Goal: Navigation & Orientation: Find specific page/section

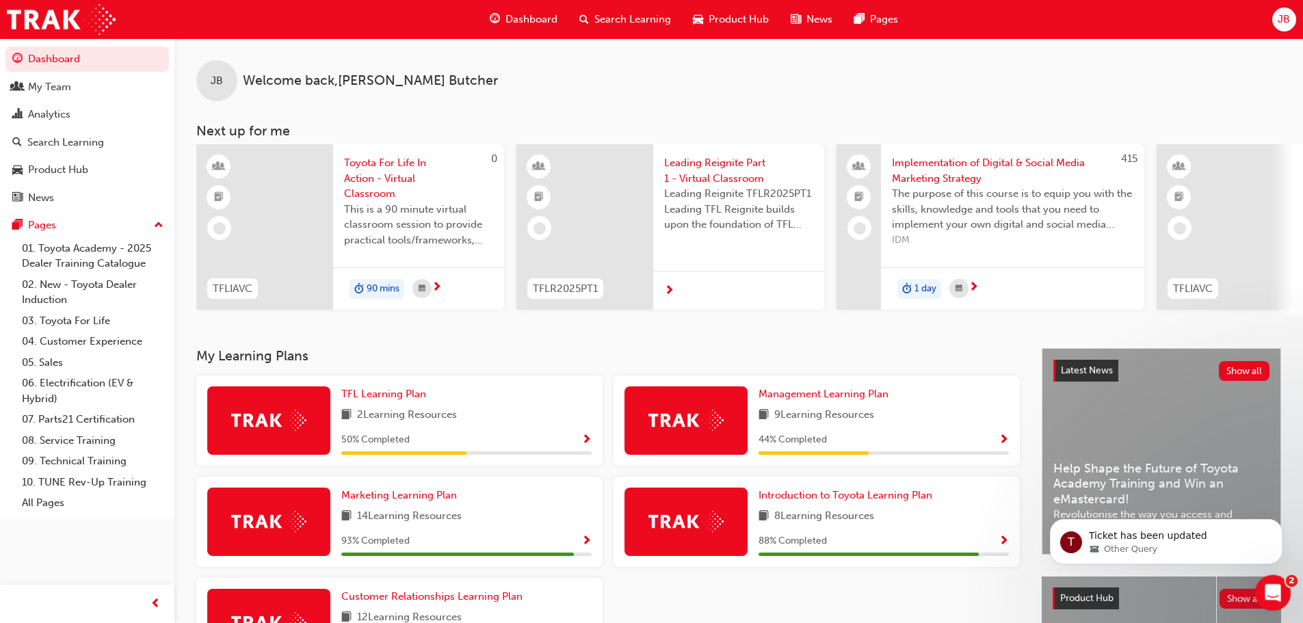
click at [1270, 589] on icon "Open Intercom Messenger" at bounding box center [1270, 591] width 23 height 23
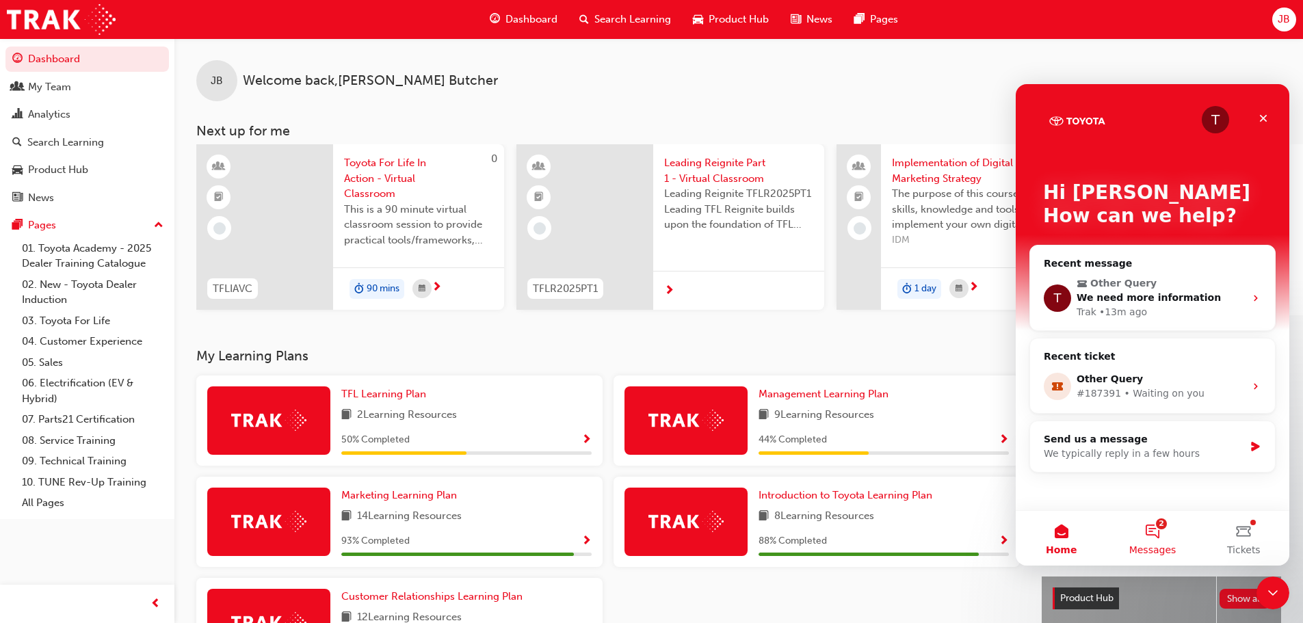
click at [1155, 535] on button "2 Messages" at bounding box center [1151, 538] width 91 height 55
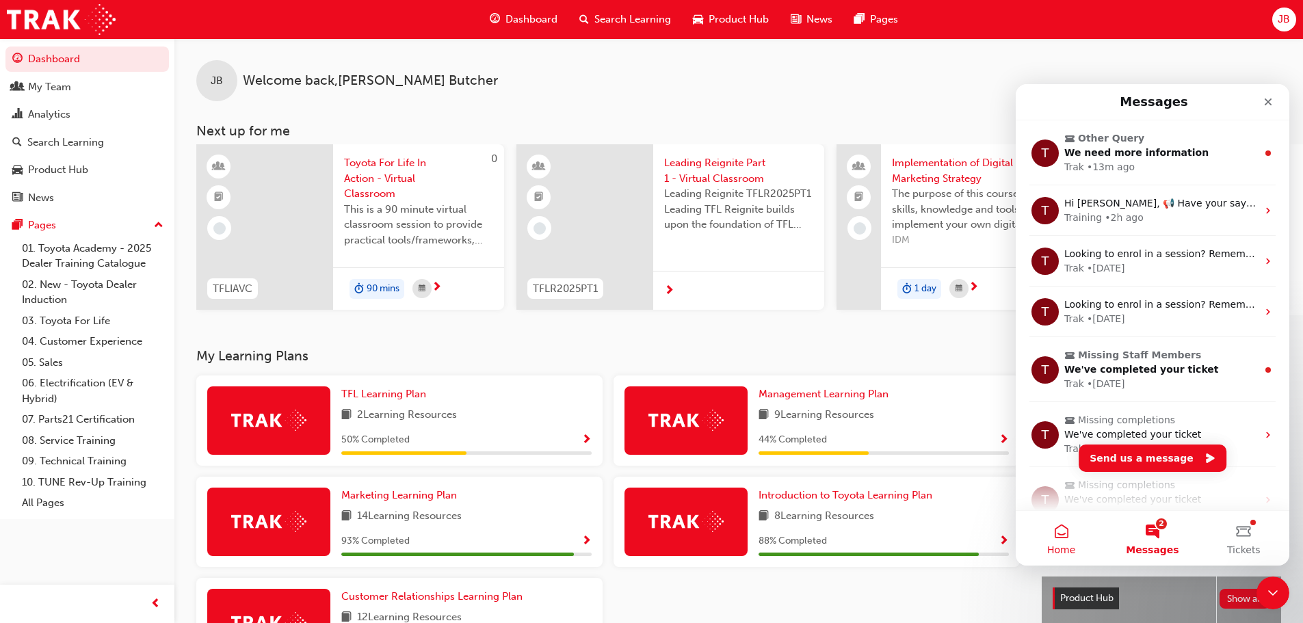
click at [1058, 545] on span "Home" at bounding box center [1061, 550] width 28 height 10
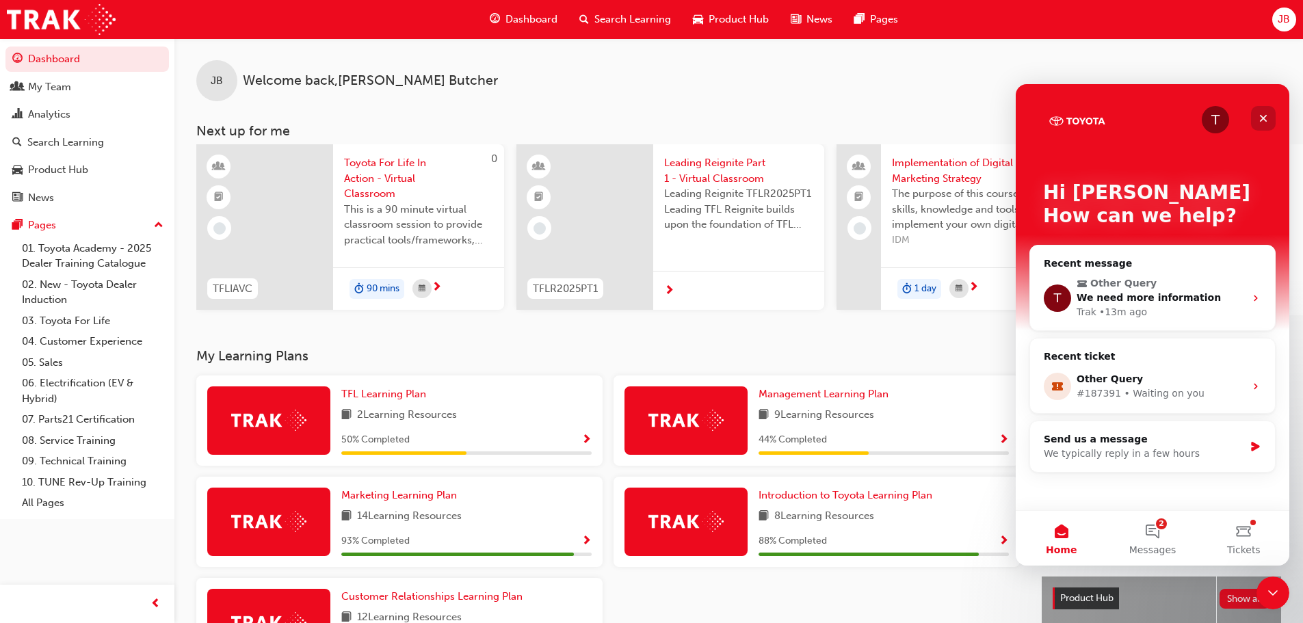
click at [1262, 115] on icon "Close" at bounding box center [1262, 118] width 11 height 11
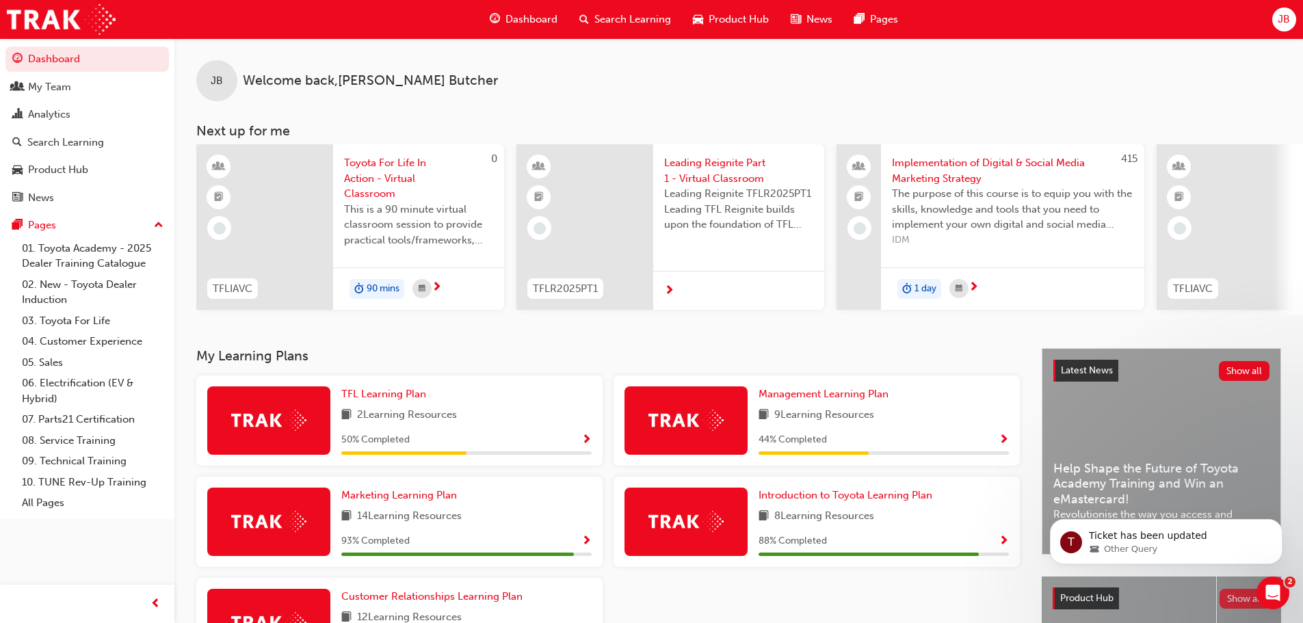
click at [1234, 606] on button "Show all" at bounding box center [1244, 599] width 51 height 20
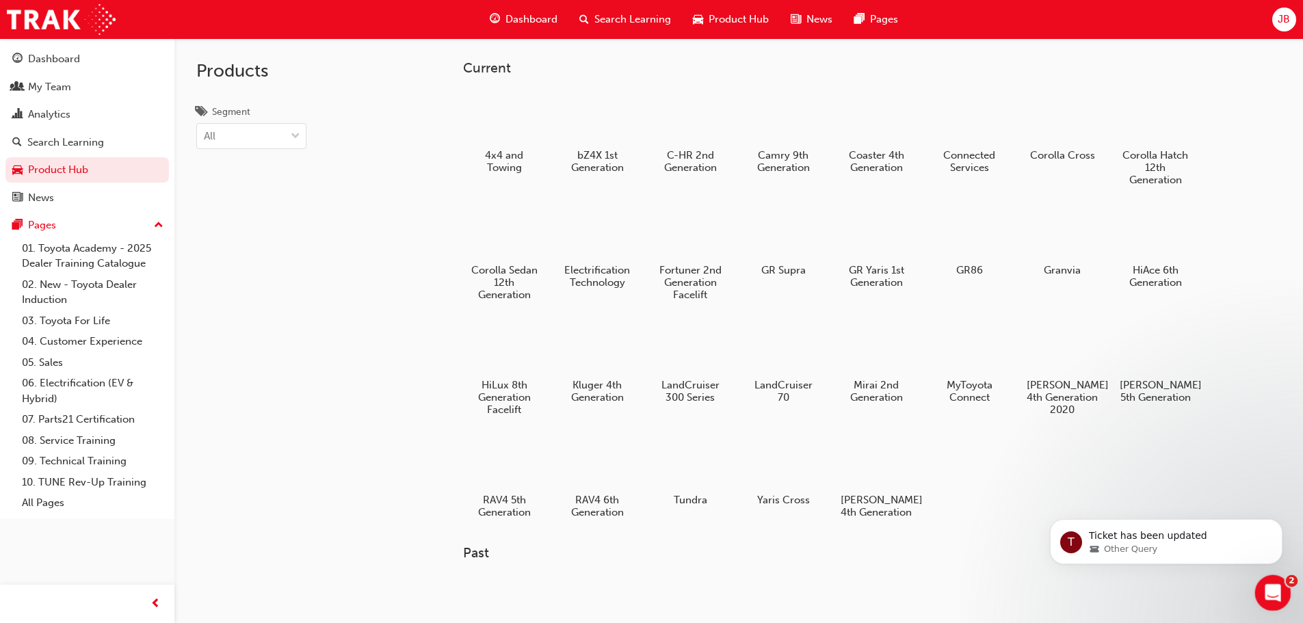
click at [1268, 595] on icon "Open Intercom Messenger" at bounding box center [1270, 591] width 23 height 23
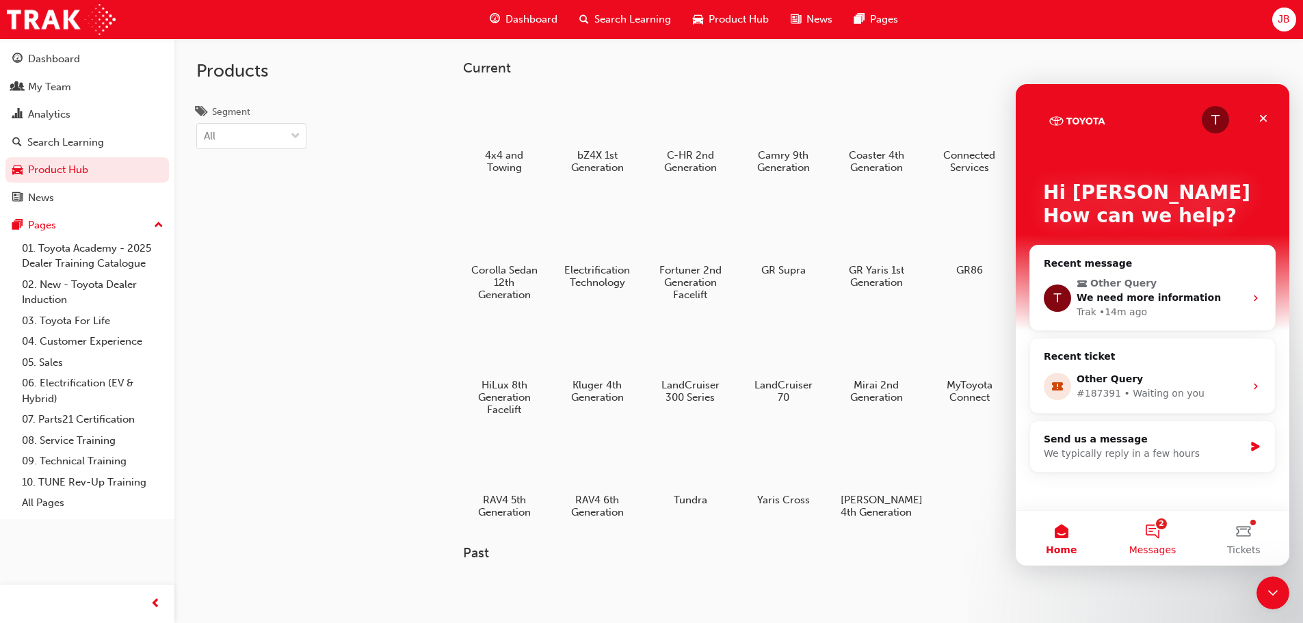
click at [1149, 533] on button "2 Messages" at bounding box center [1151, 538] width 91 height 55
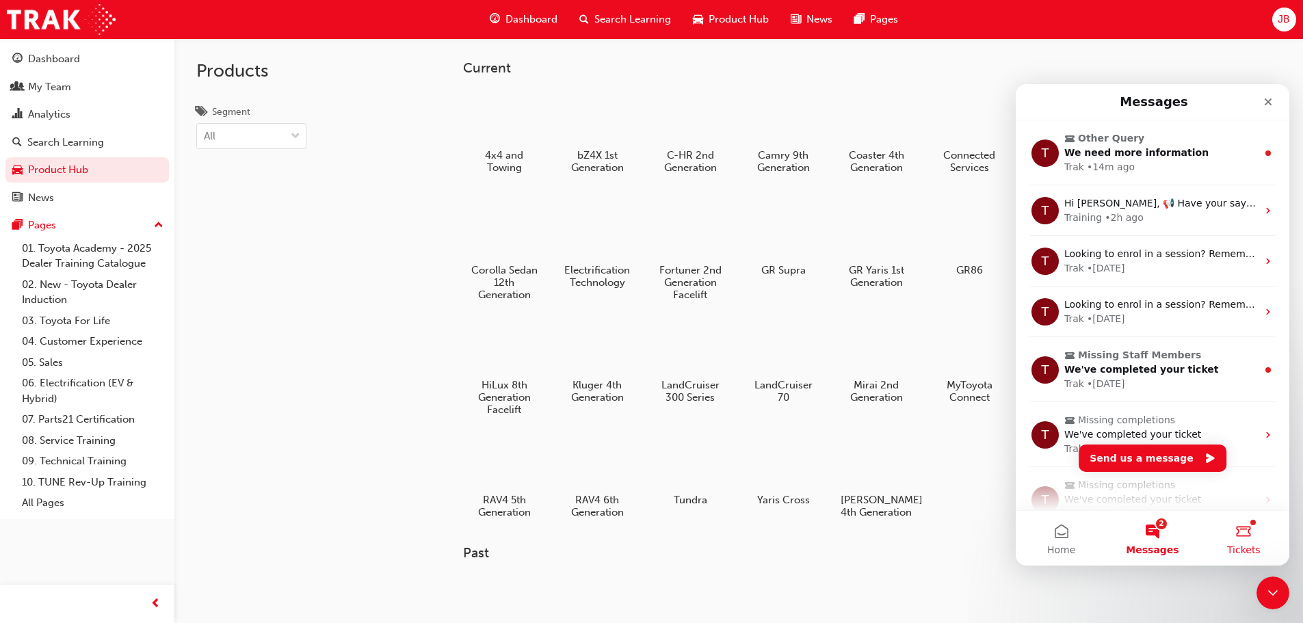
click at [1242, 535] on button "Tickets" at bounding box center [1243, 538] width 91 height 55
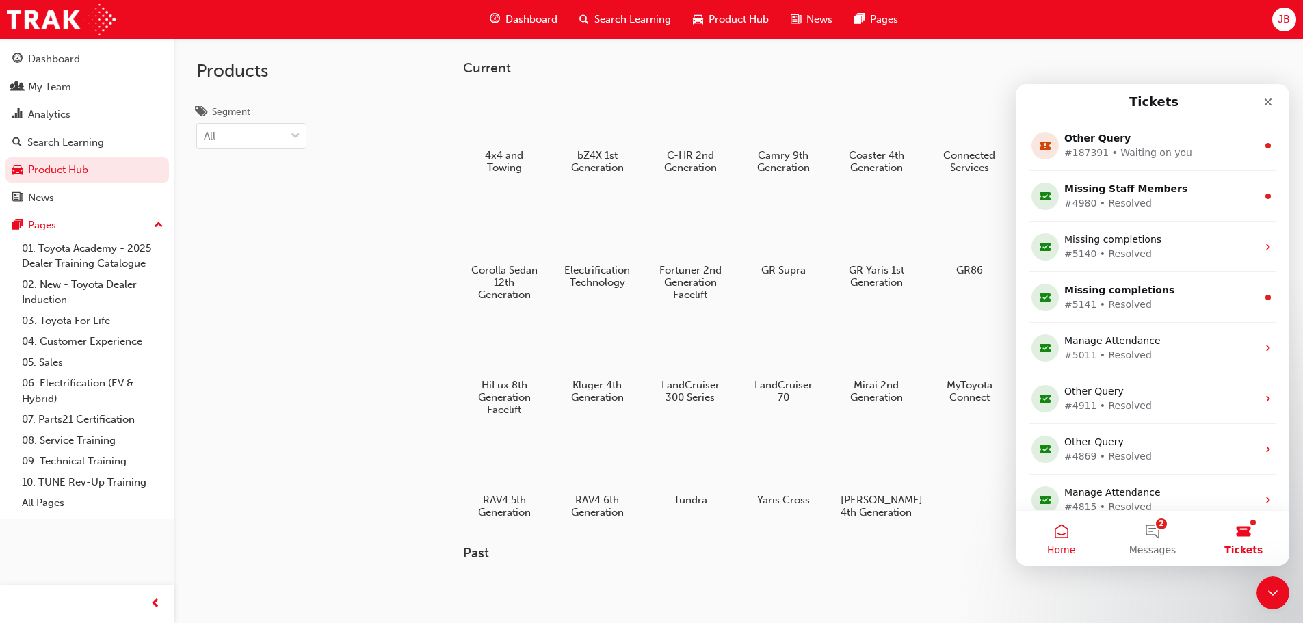
click at [1058, 545] on span "Home" at bounding box center [1061, 550] width 28 height 10
